Goal: Transaction & Acquisition: Book appointment/travel/reservation

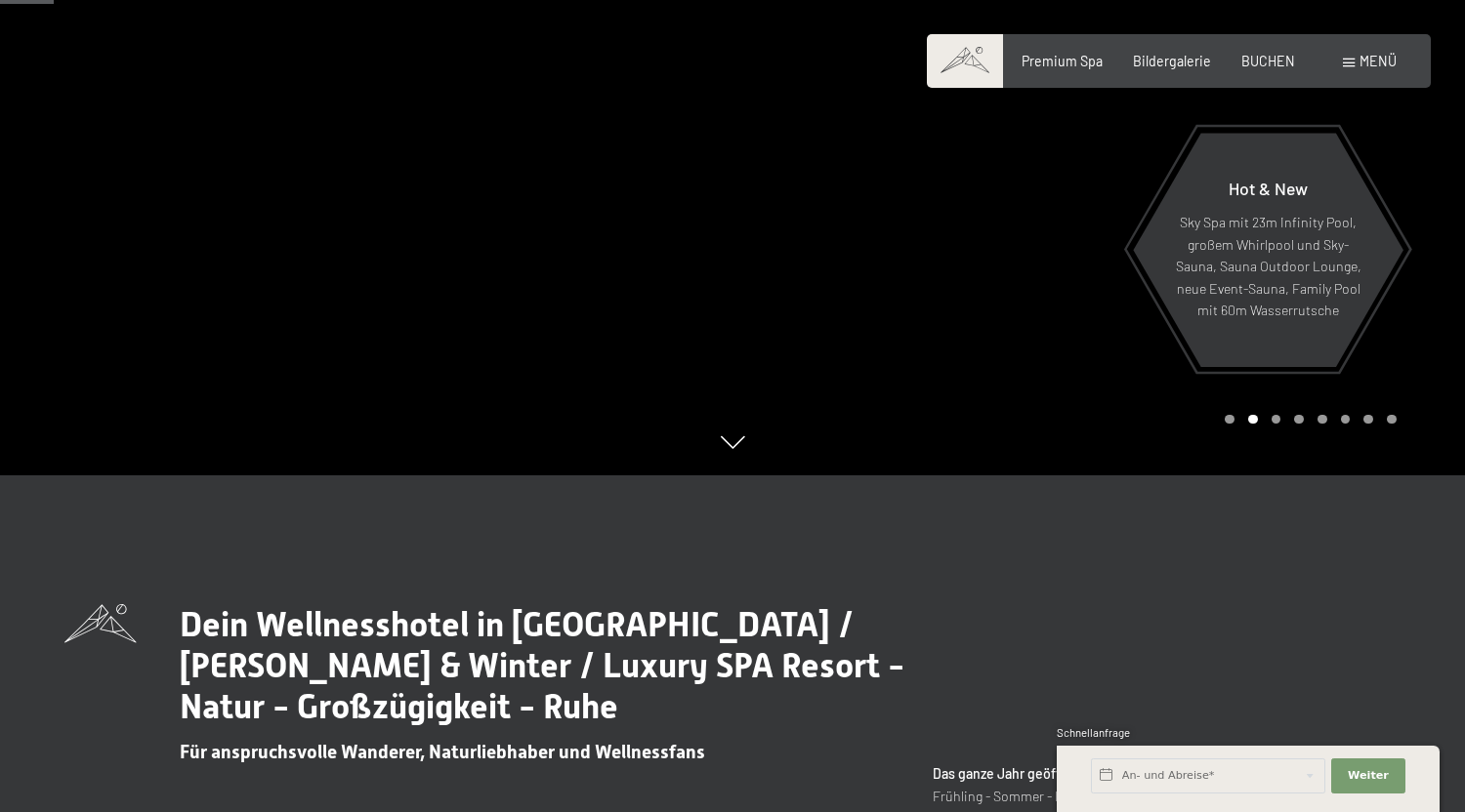
scroll to position [337, 0]
click at [1273, 62] on span "BUCHEN" at bounding box center [1269, 57] width 53 height 17
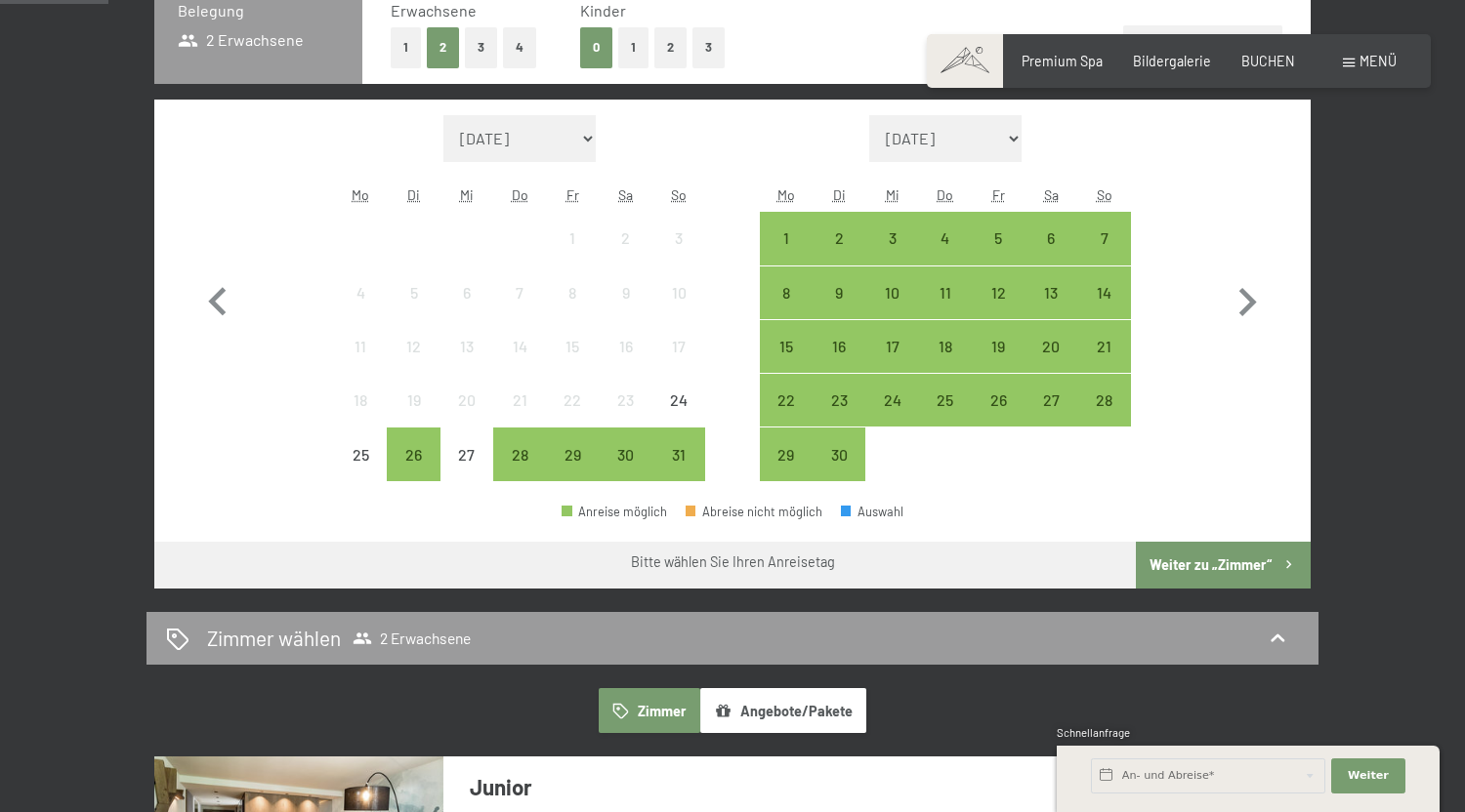
scroll to position [496, 0]
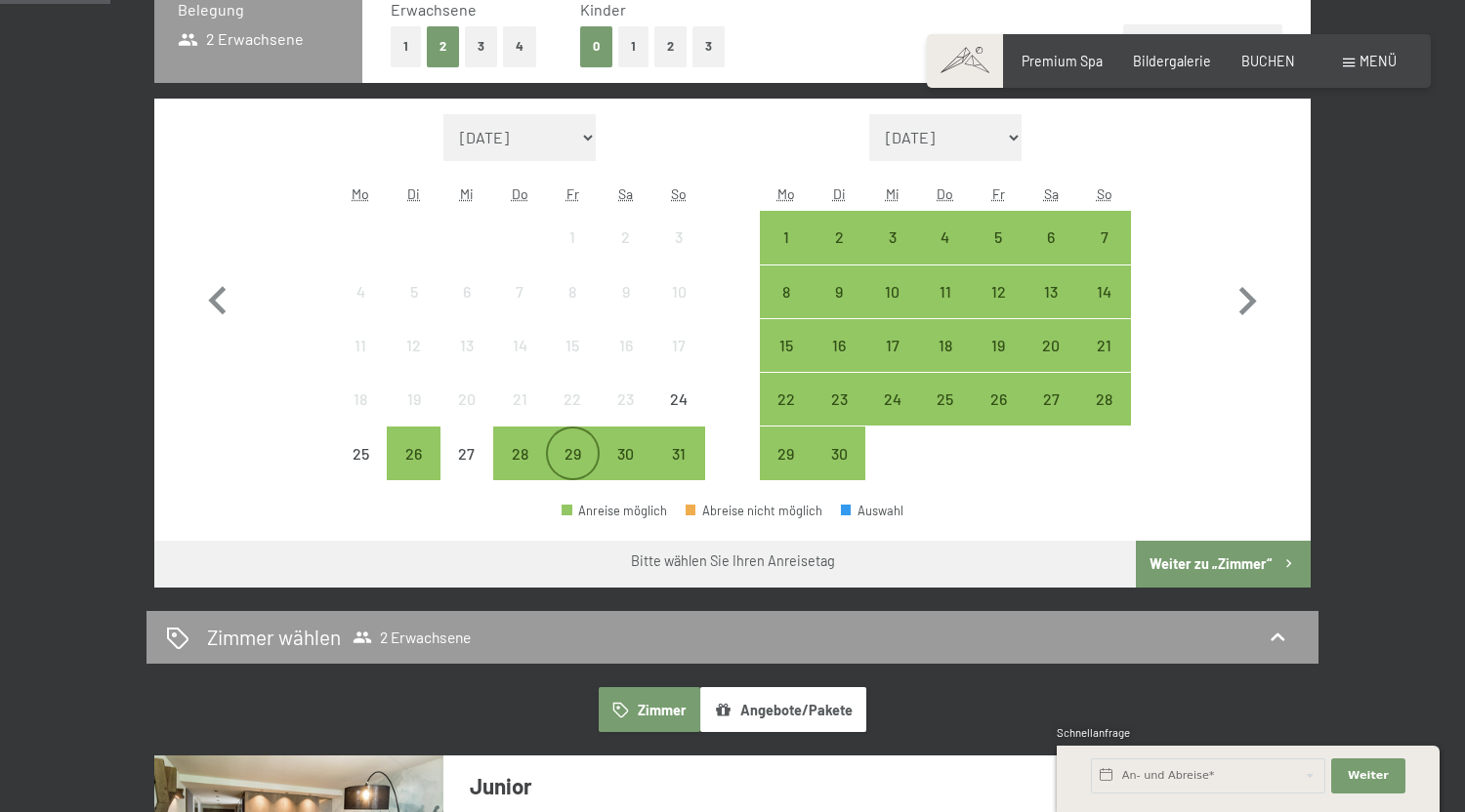
click at [553, 450] on div "29" at bounding box center [572, 470] width 48 height 48
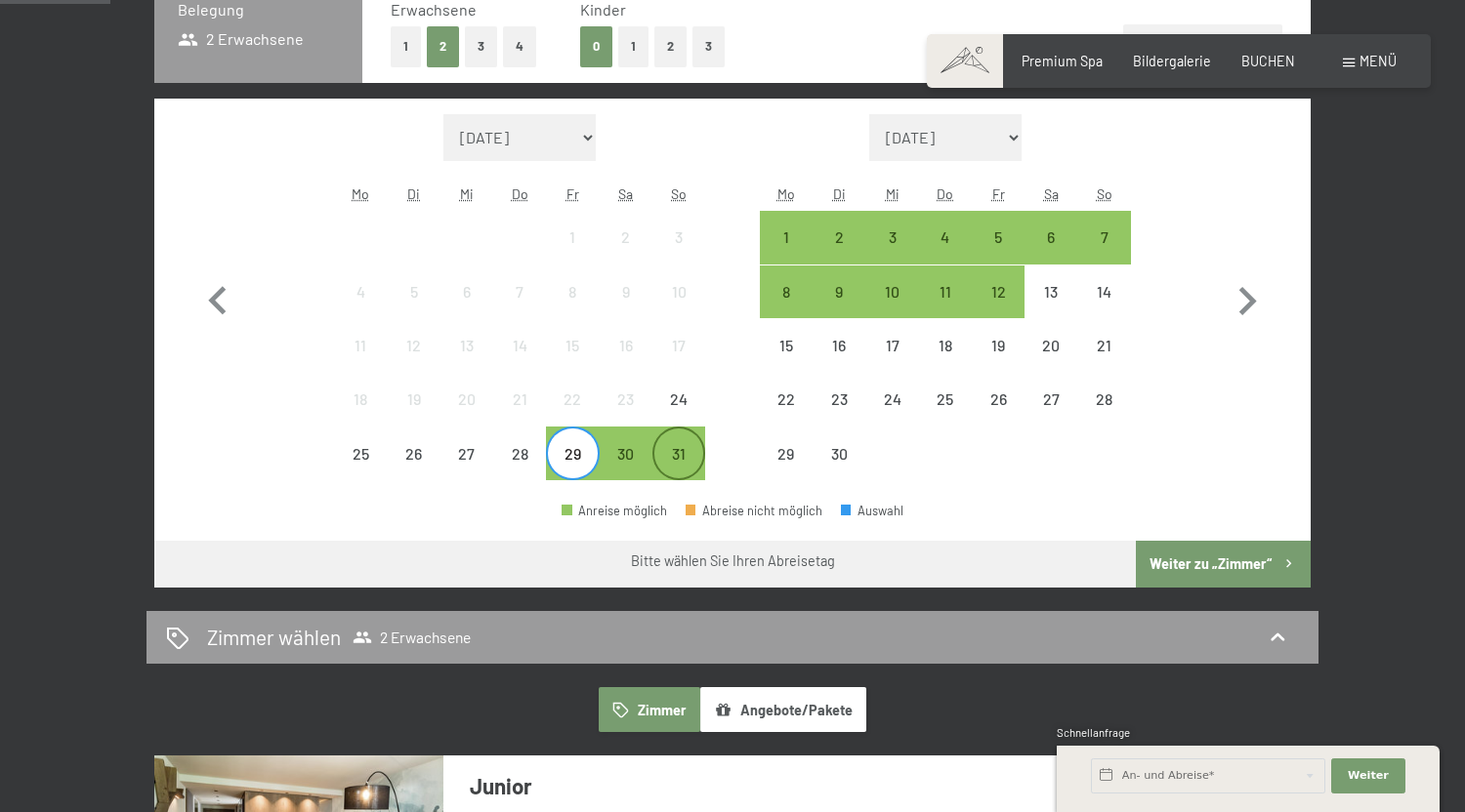
click at [689, 451] on div "31" at bounding box center [678, 470] width 48 height 48
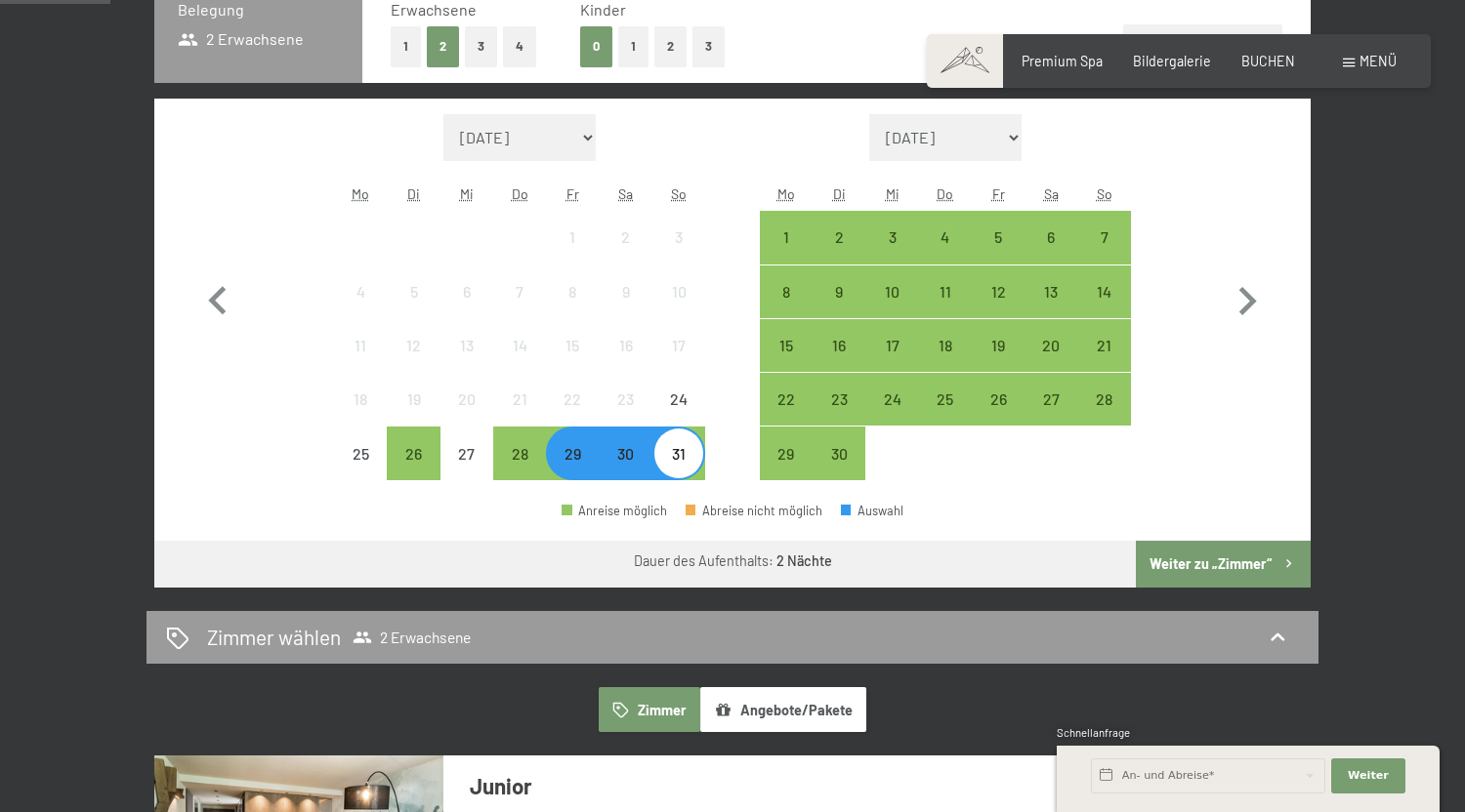
click at [1209, 570] on button "Weiter zu „Zimmer“" at bounding box center [1223, 563] width 175 height 46
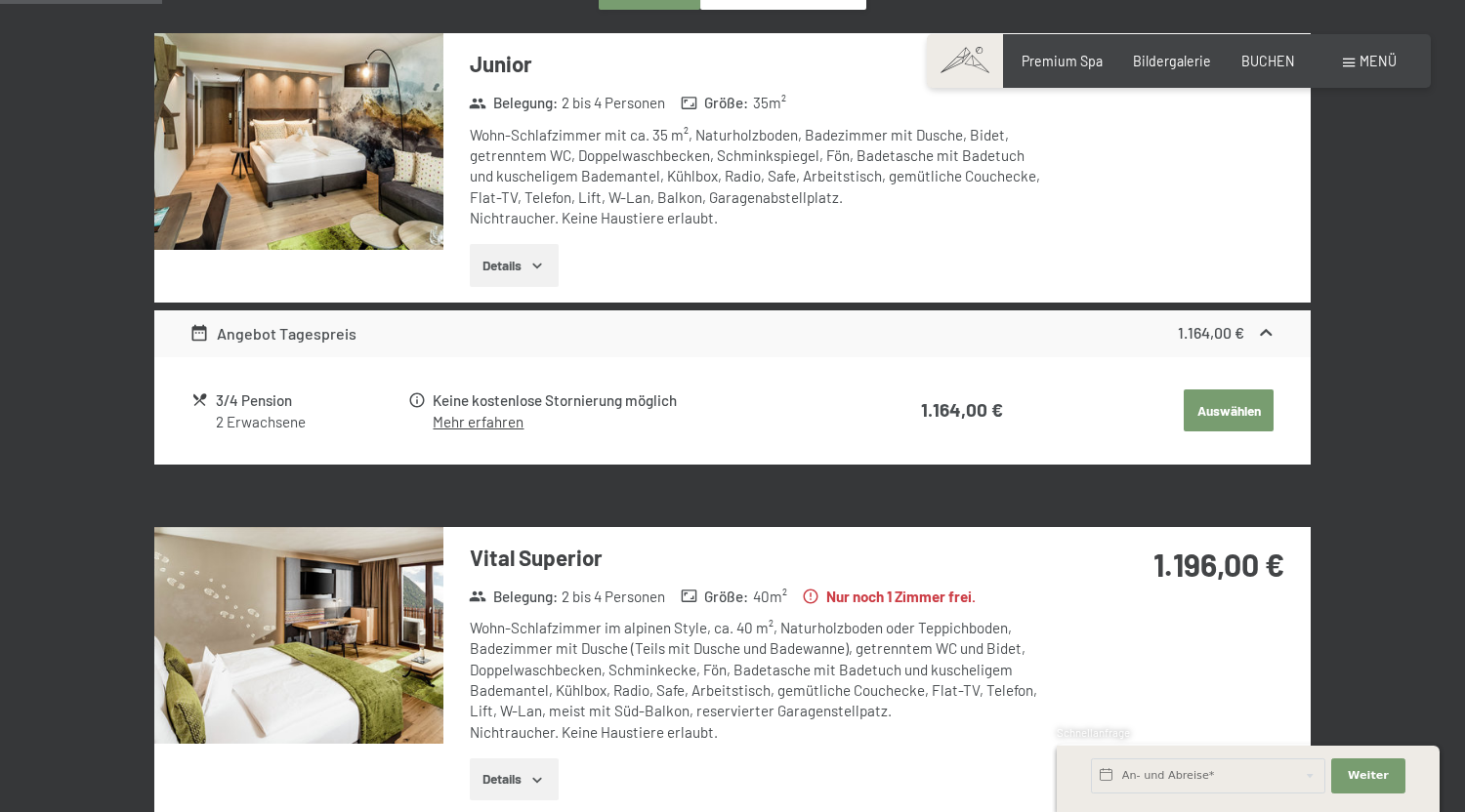
scroll to position [0, 0]
